Goal: Register for event/course

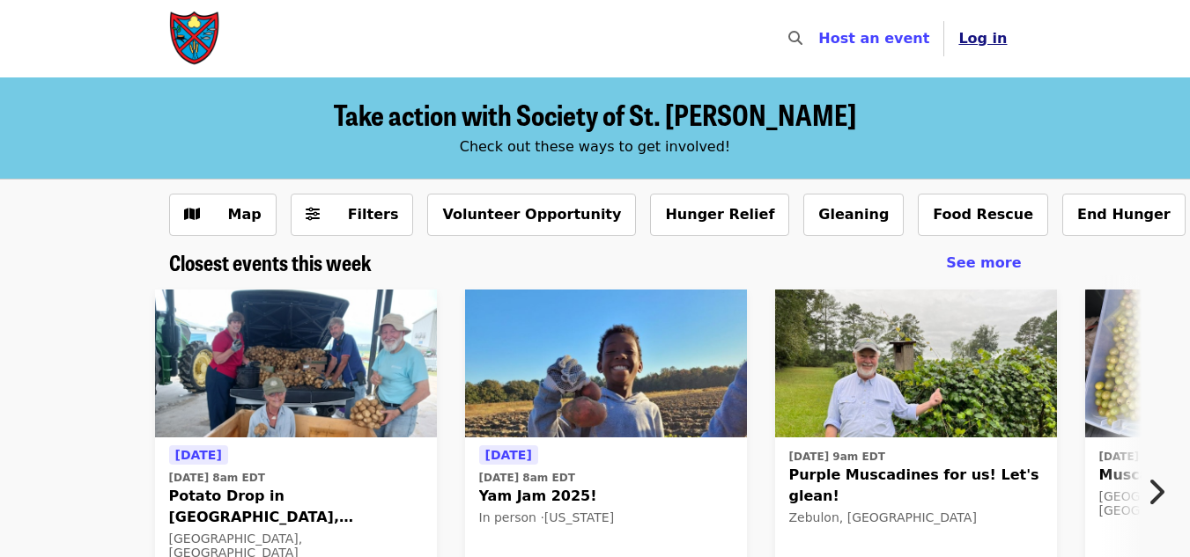
click at [986, 39] on span "Log in" at bounding box center [982, 38] width 48 height 17
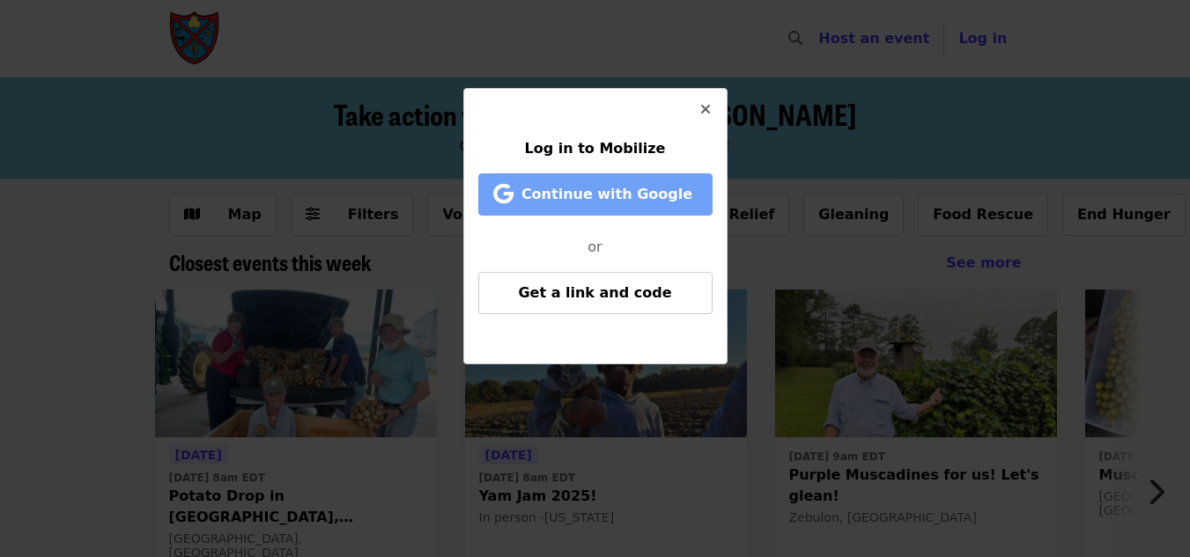
click at [658, 194] on span "Continue with Google" at bounding box center [606, 194] width 171 height 17
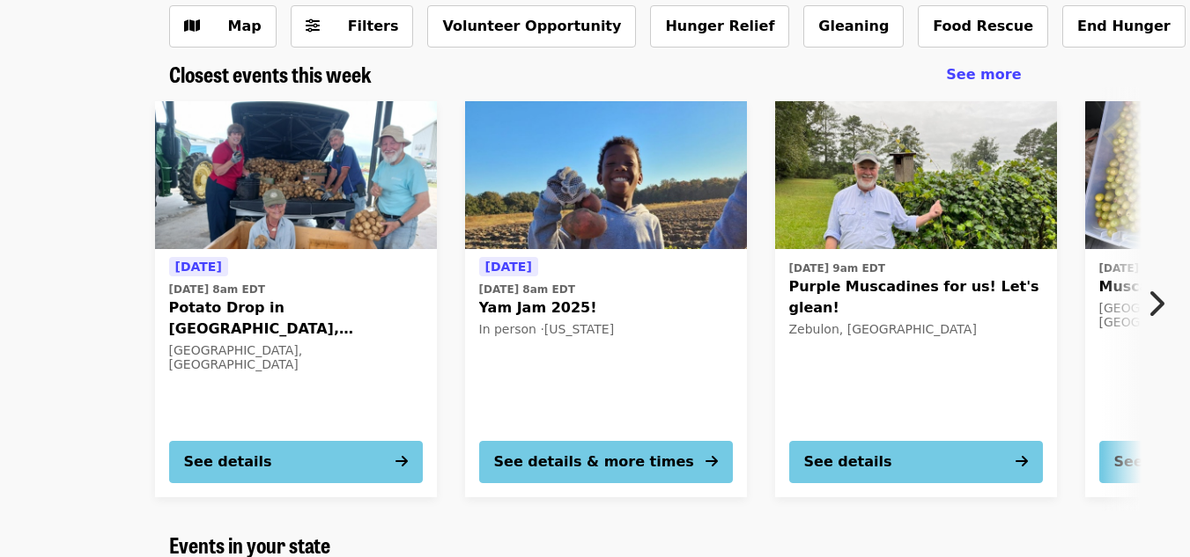
scroll to position [189, 0]
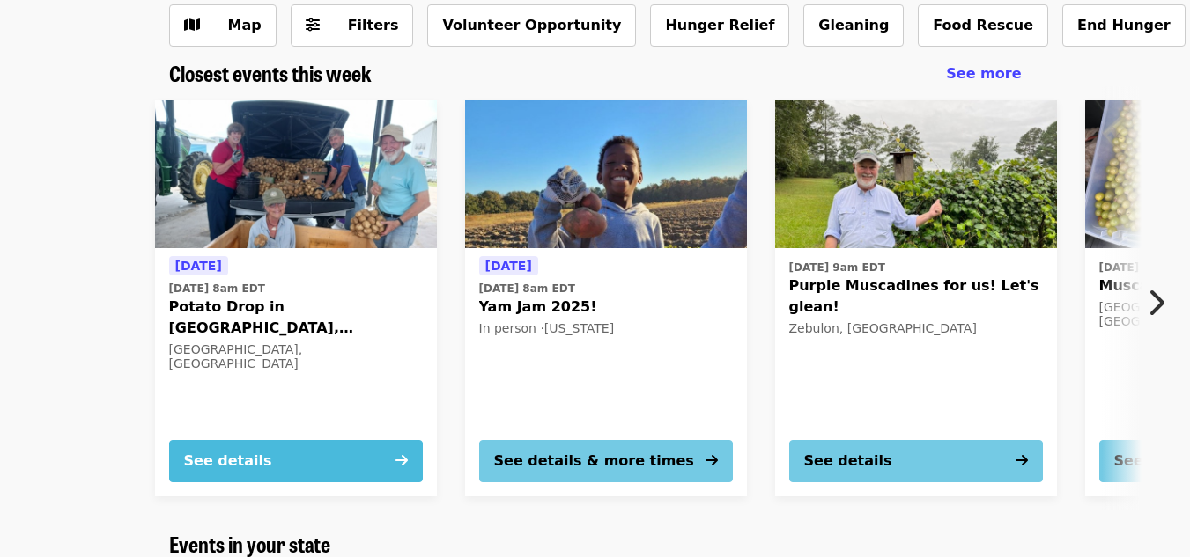
click at [322, 459] on button "See details" at bounding box center [296, 461] width 254 height 42
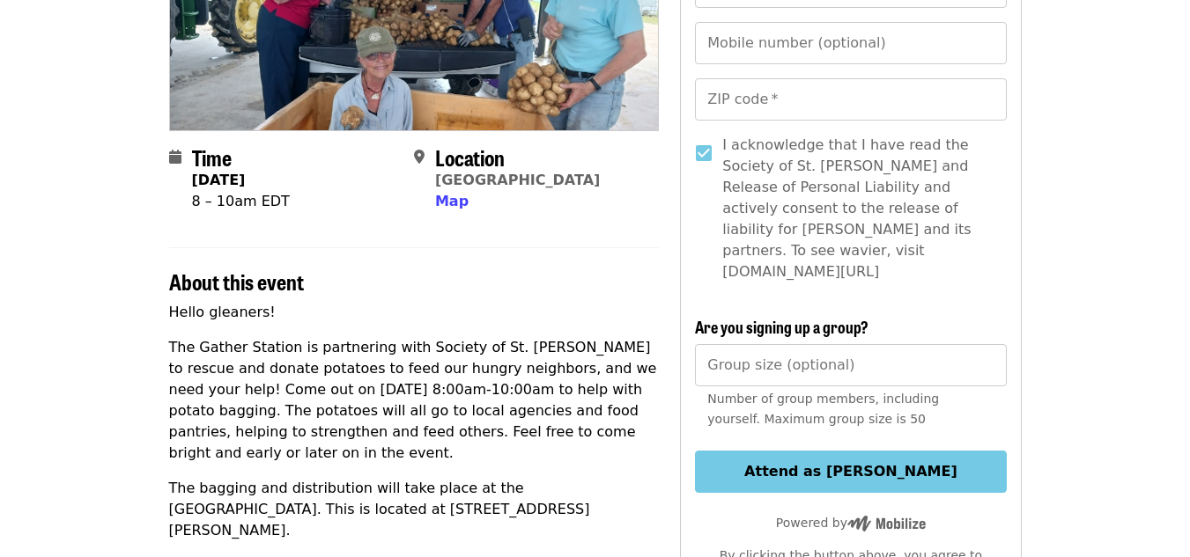
scroll to position [293, 0]
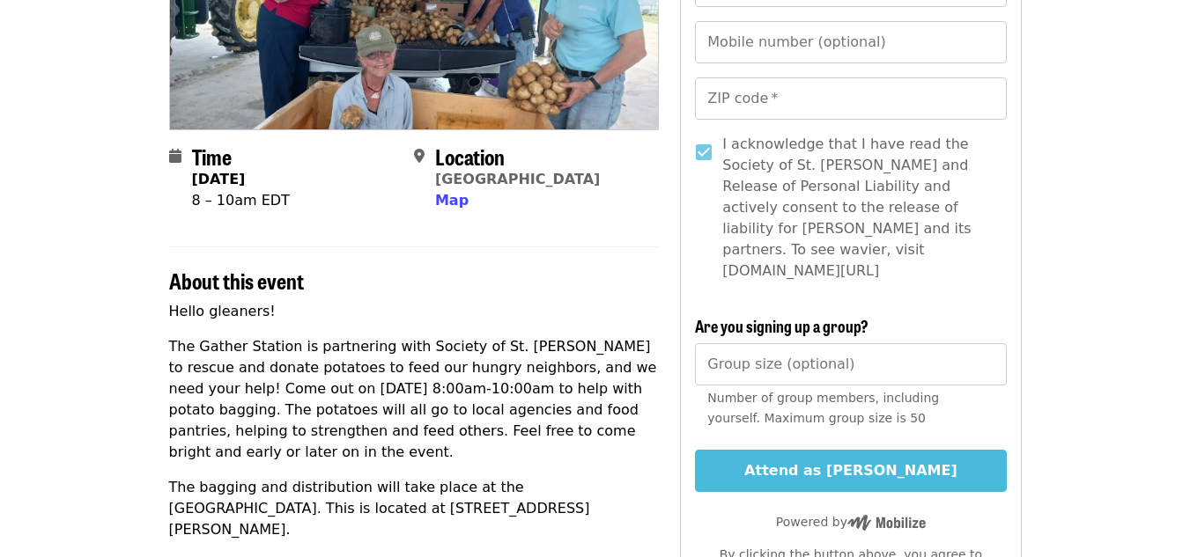
click at [810, 450] on button "Attend as [PERSON_NAME]" at bounding box center [850, 471] width 311 height 42
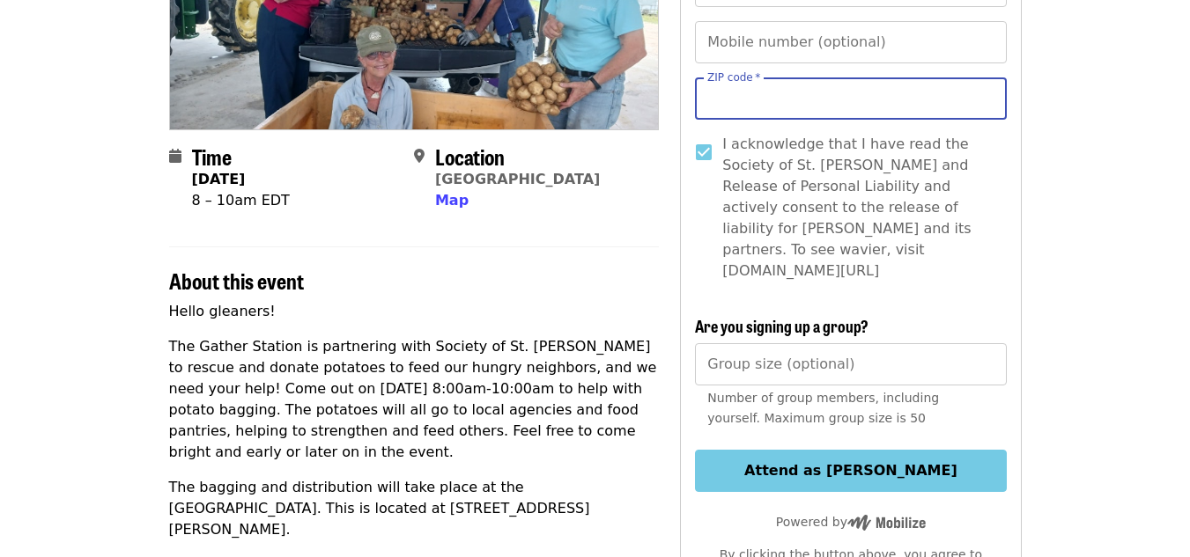
click at [816, 96] on input "ZIP code   *" at bounding box center [850, 98] width 311 height 42
type input "*****"
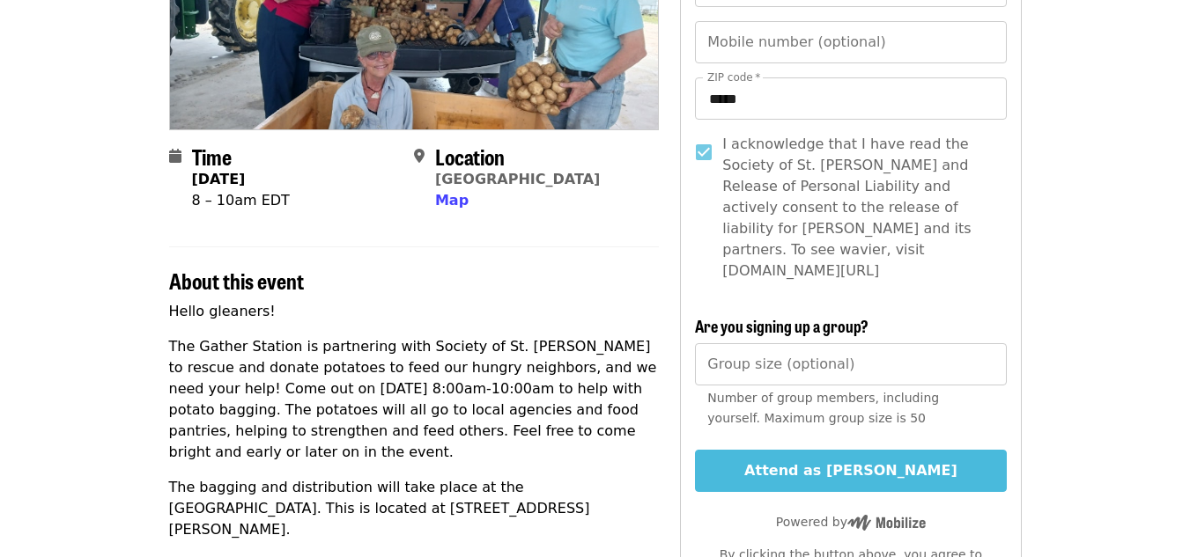
click at [859, 450] on button "Attend as [PERSON_NAME]" at bounding box center [850, 471] width 311 height 42
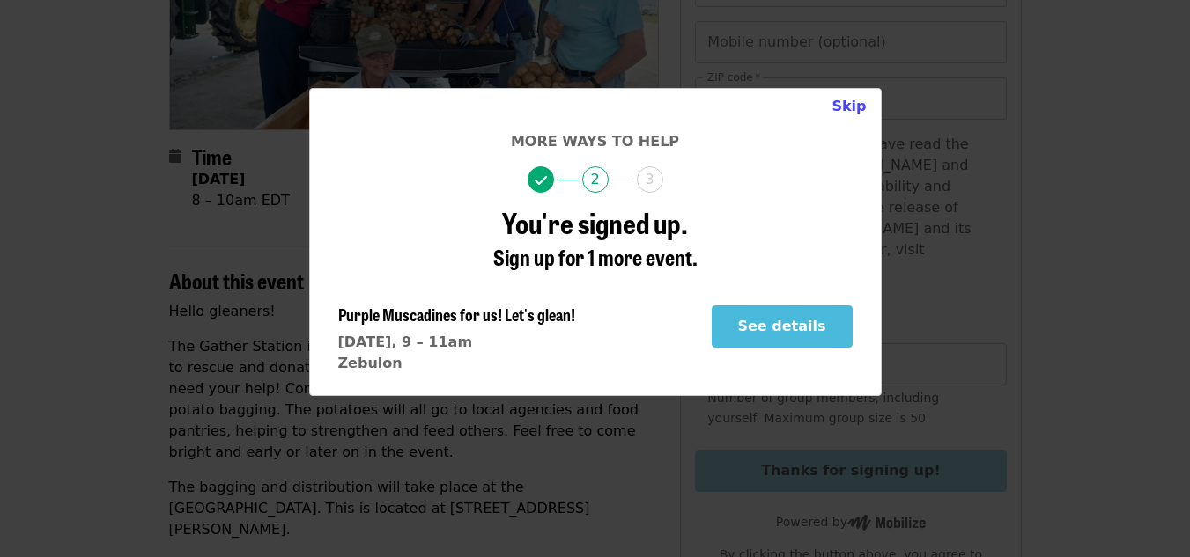
click at [809, 329] on button "See details" at bounding box center [782, 327] width 141 height 42
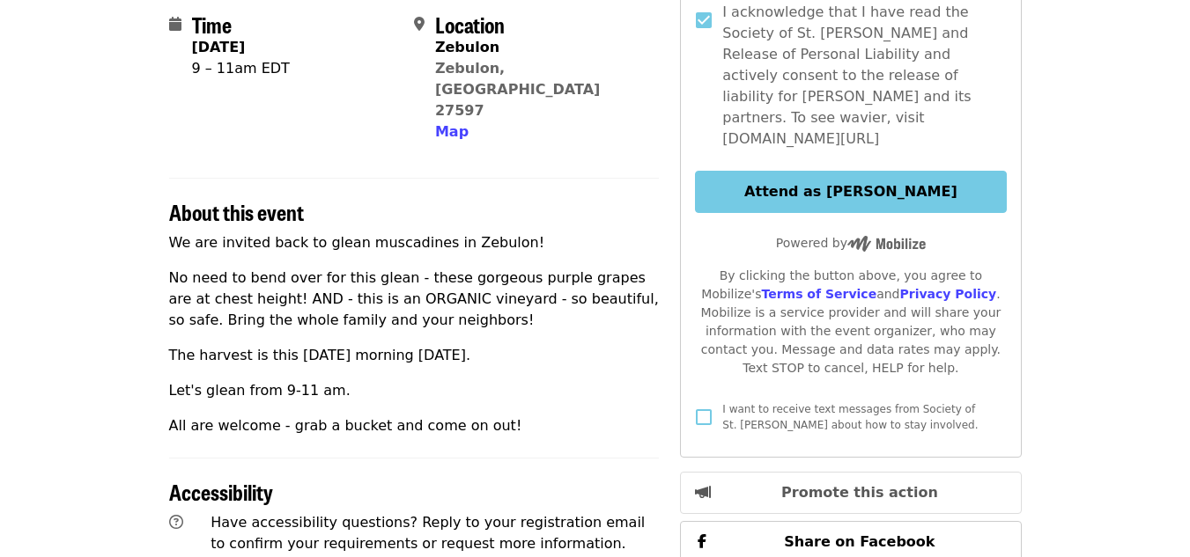
scroll to position [427, 0]
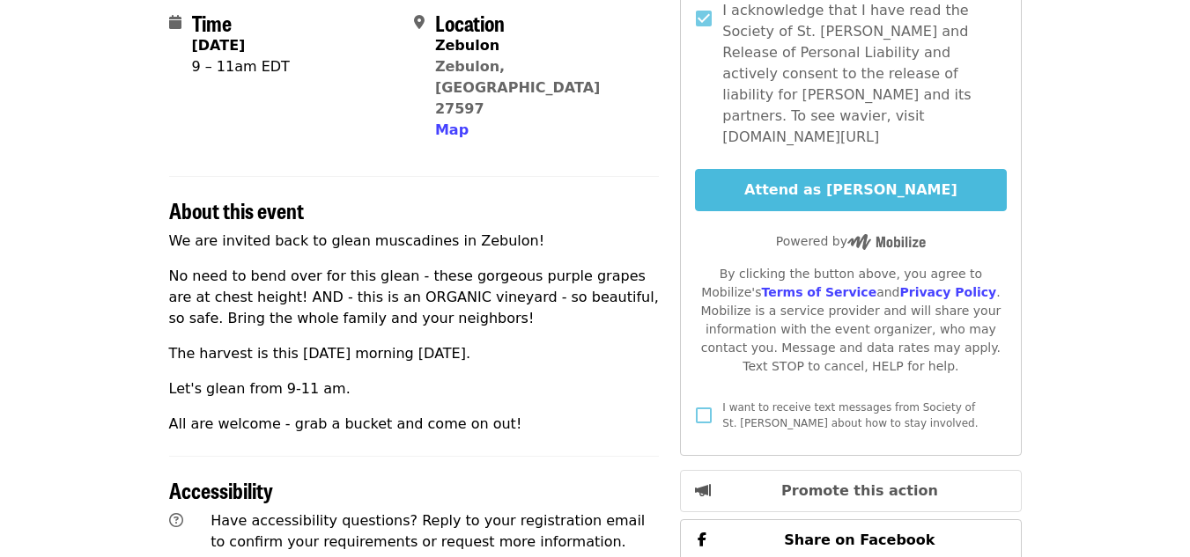
click at [851, 169] on button "Attend as [PERSON_NAME]" at bounding box center [850, 190] width 311 height 42
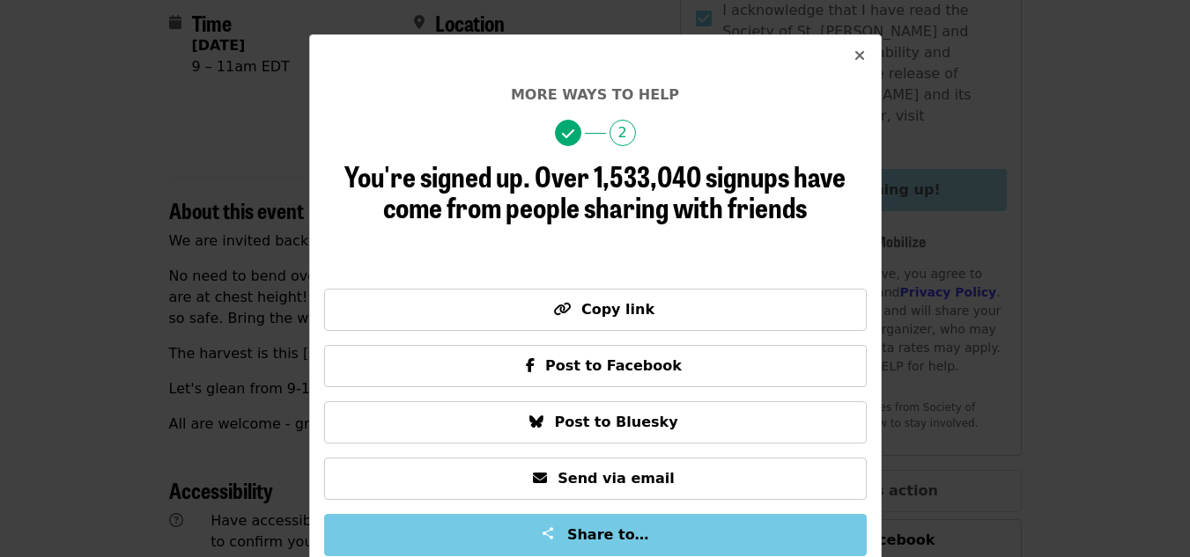
scroll to position [61, 0]
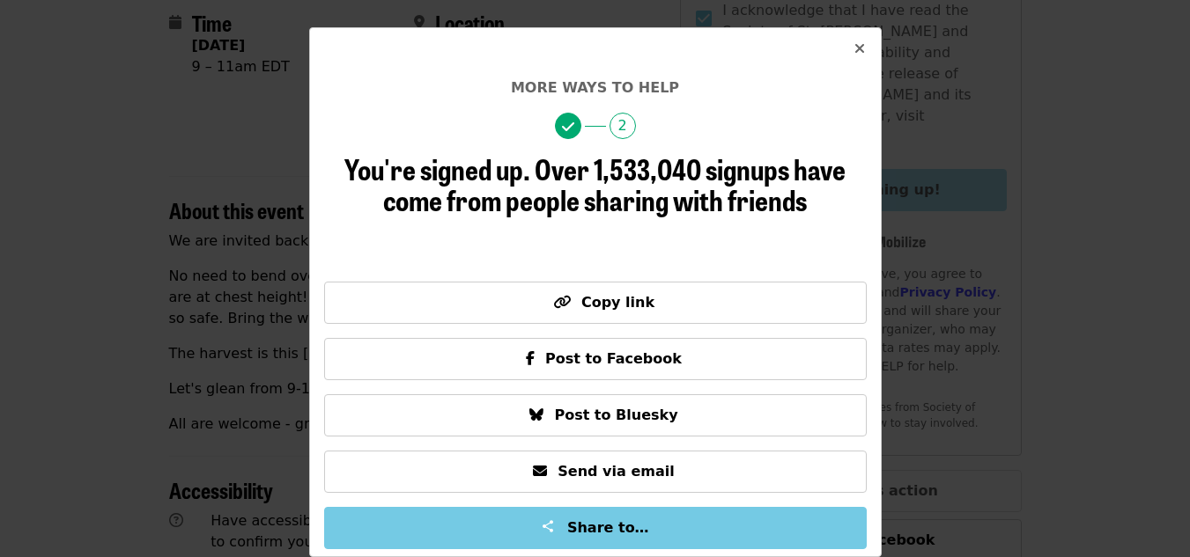
click at [854, 46] on icon "times icon" at bounding box center [859, 49] width 11 height 17
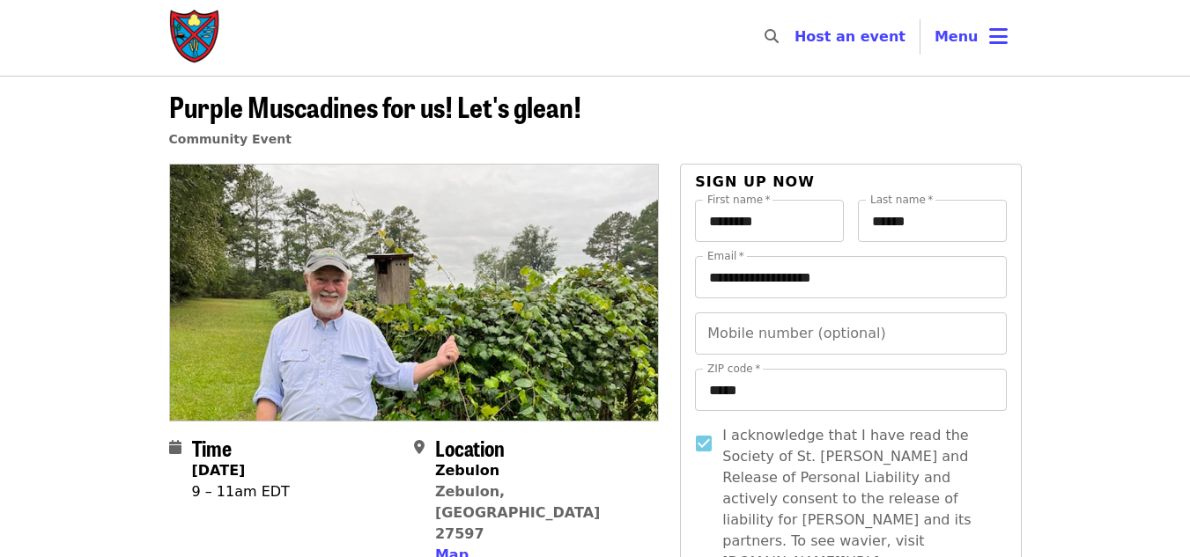
scroll to position [0, 0]
